Goal: Information Seeking & Learning: Learn about a topic

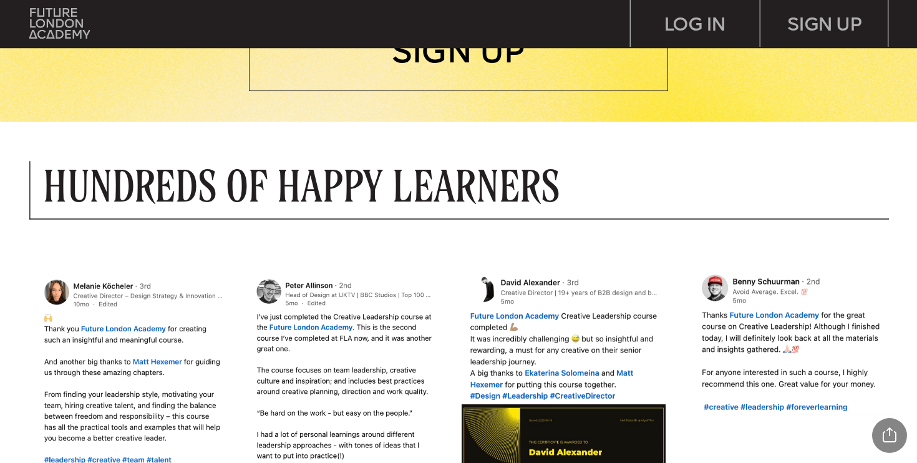
scroll to position [392, 0]
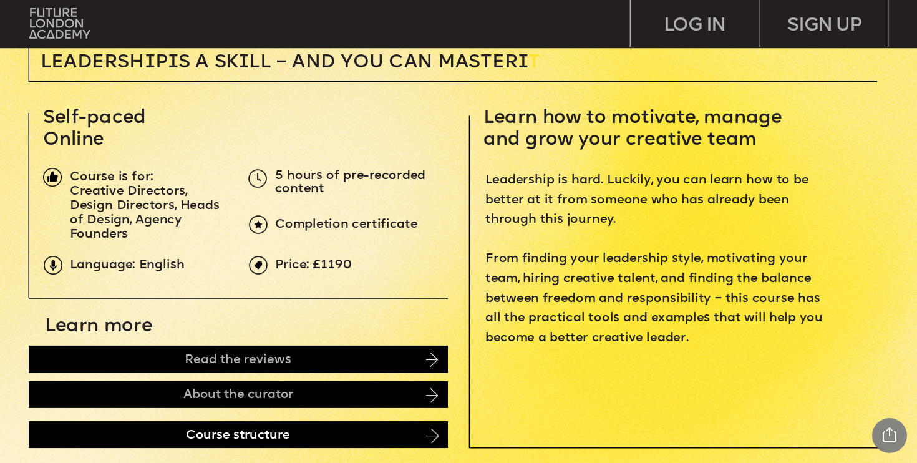
click at [178, 444] on div "Course structure" at bounding box center [238, 434] width 419 height 27
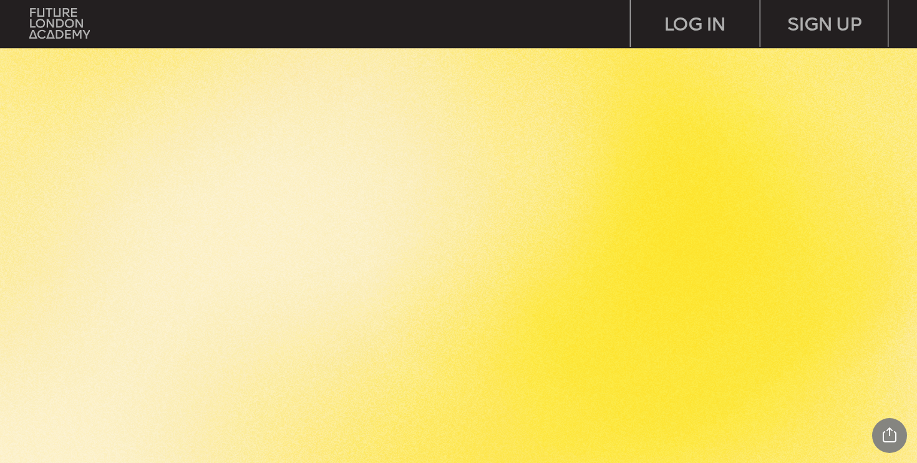
scroll to position [5161, 0]
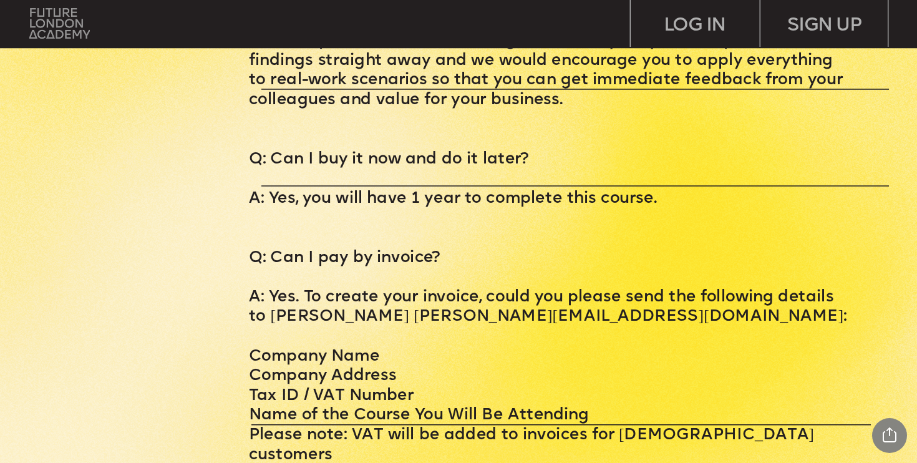
click at [59, 16] on img at bounding box center [59, 23] width 60 height 31
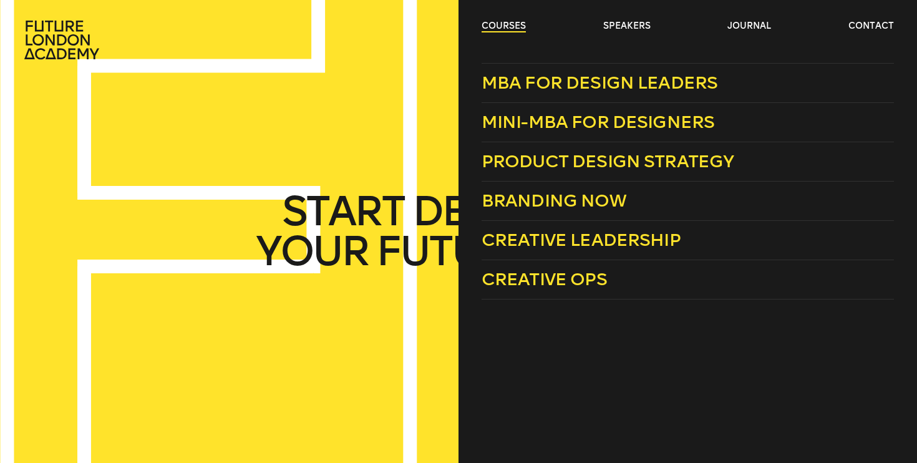
click at [517, 21] on link "courses" at bounding box center [503, 26] width 44 height 12
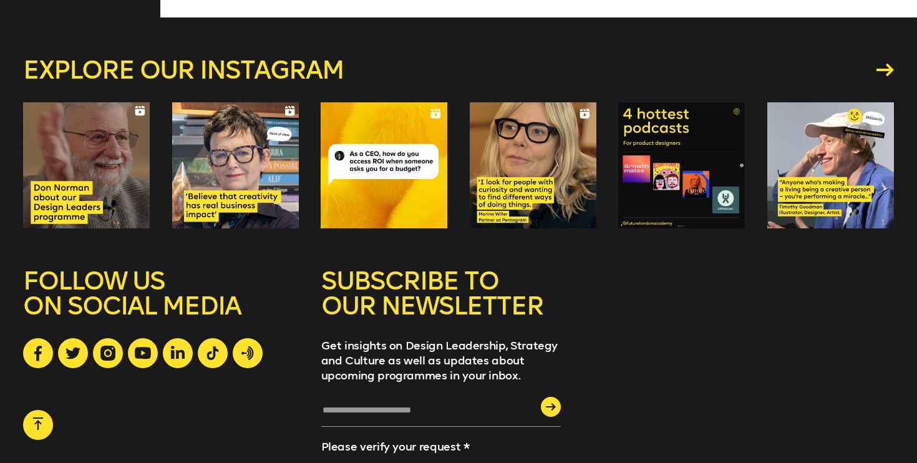
scroll to position [1594, 0]
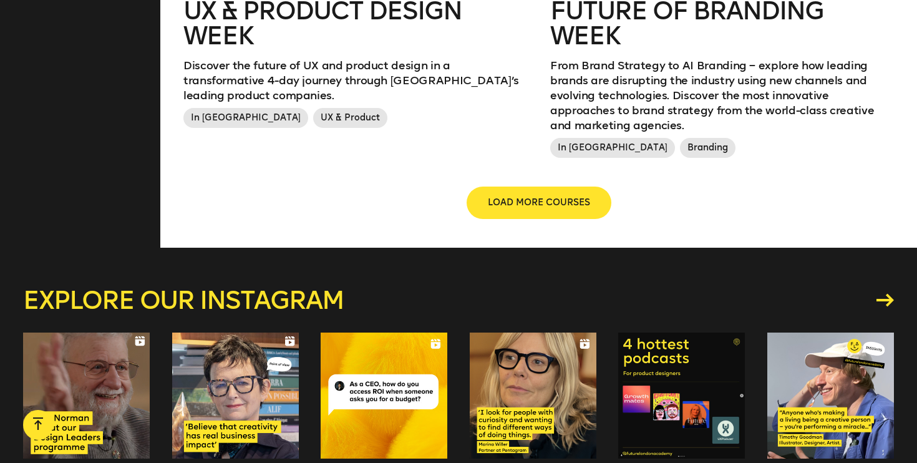
click at [505, 196] on span "LOAD MORE COURSES" at bounding box center [539, 202] width 102 height 12
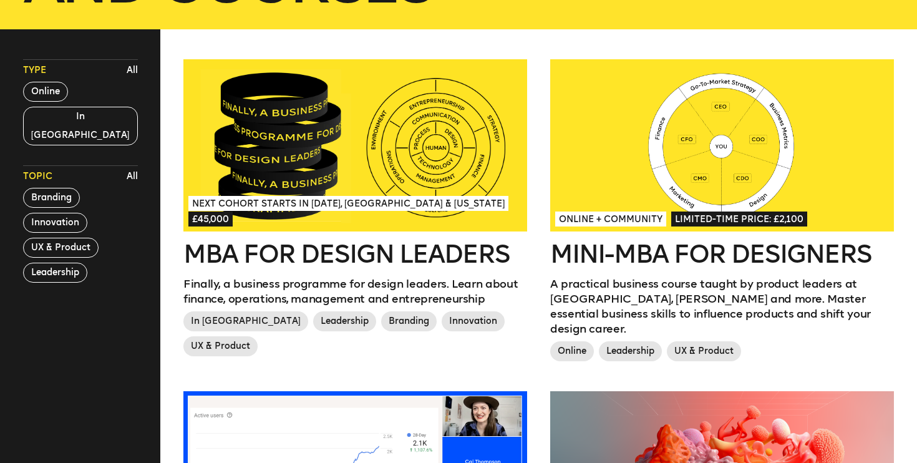
scroll to position [448, 0]
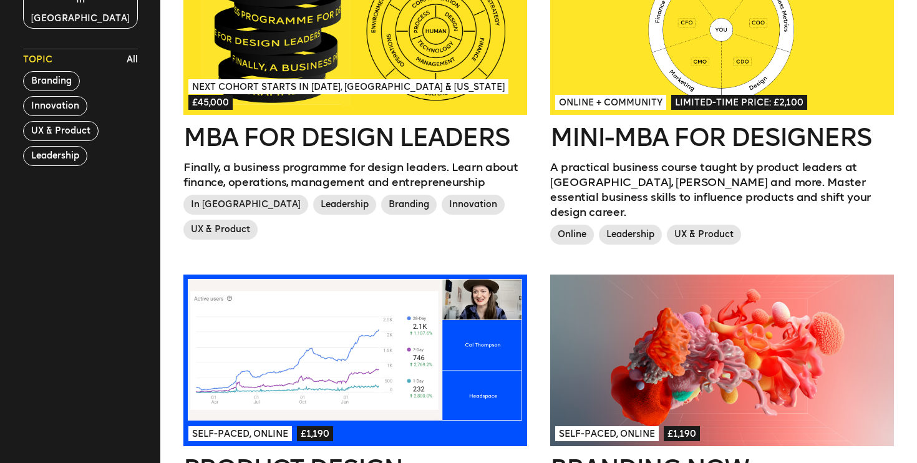
click at [721, 109] on span "Limited-time price: £2,100" at bounding box center [739, 102] width 136 height 15
